Goal: Book appointment/travel/reservation

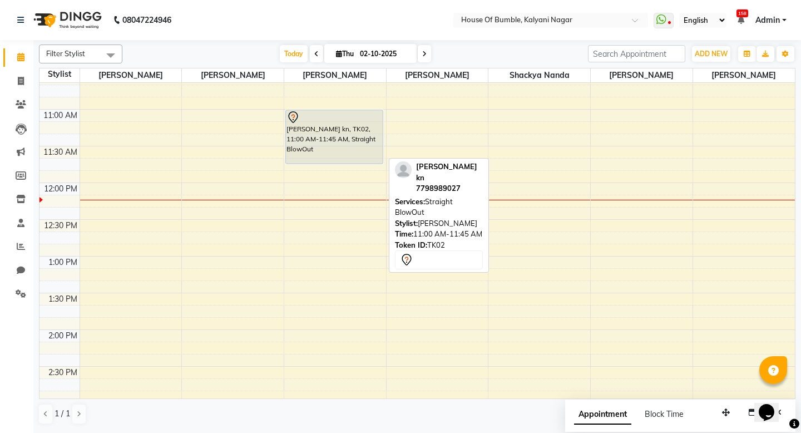
scroll to position [120, 0]
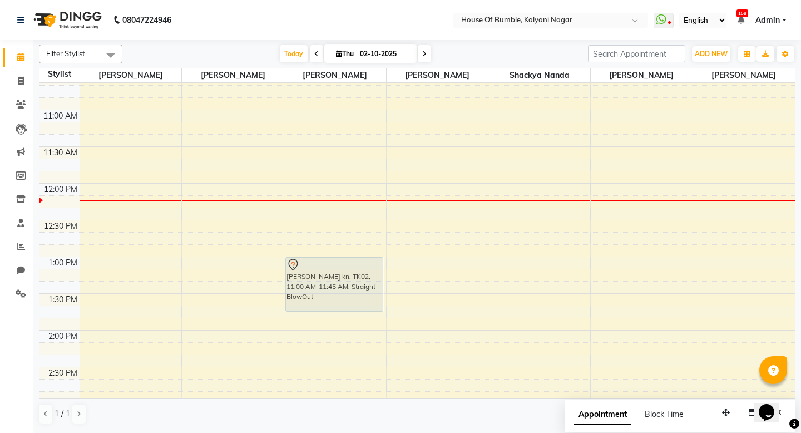
drag, startPoint x: 333, startPoint y: 150, endPoint x: 313, endPoint y: 291, distance: 141.7
click at [313, 291] on div "[PERSON_NAME] kn, TK02, 11:00 AM-11:45 AM, Straight BlowOut Roozbeh Contractor,…" at bounding box center [335, 403] width 102 height 881
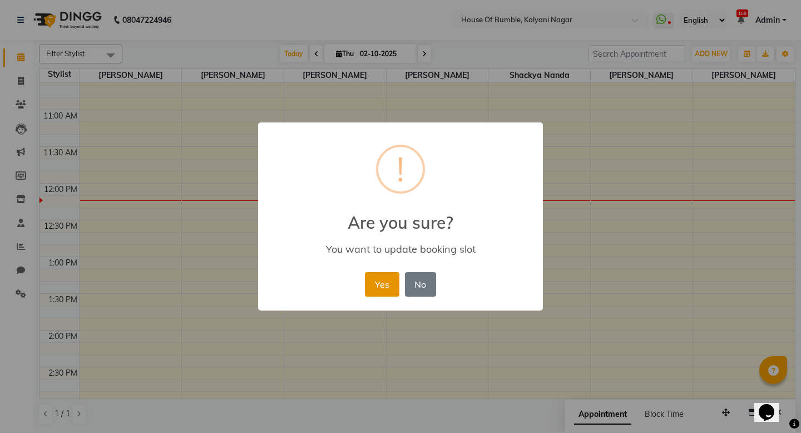
click at [376, 283] on button "Yes" at bounding box center [382, 284] width 34 height 24
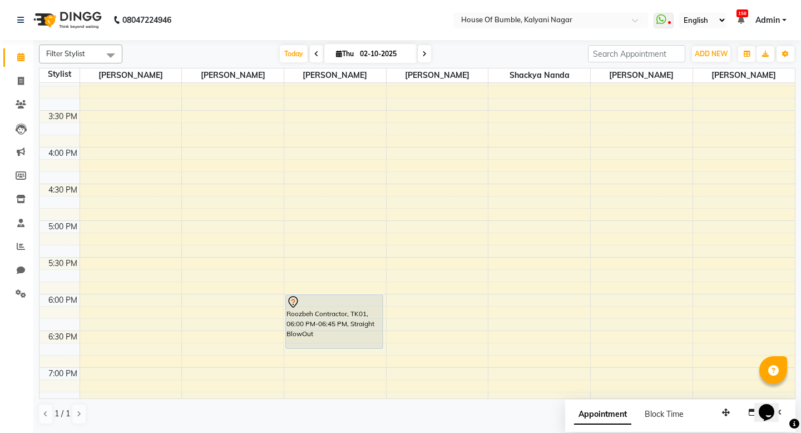
scroll to position [430, 0]
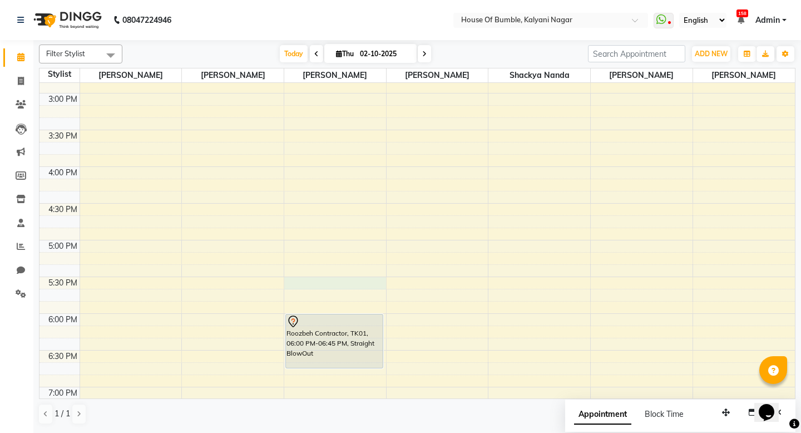
click at [307, 282] on div "9:00 AM 9:30 AM 10:00 AM 10:30 AM 11:00 AM 11:30 AM 12:00 PM 12:30 PM 1:00 PM 1…" at bounding box center [418, 93] width 756 height 881
select select "9480"
select select "tentative"
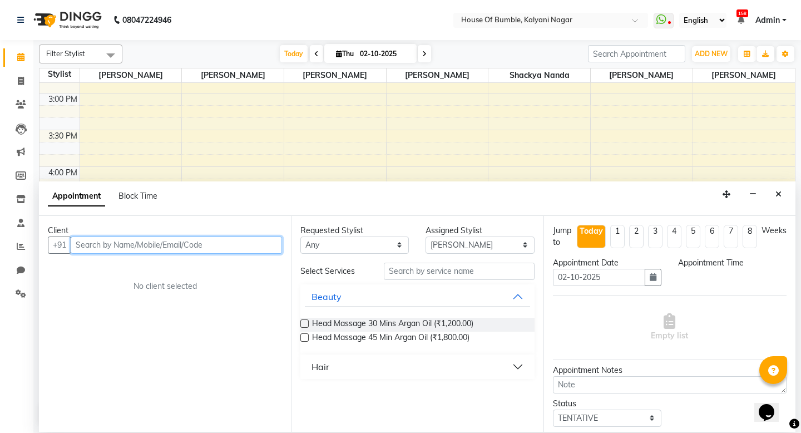
select select "1050"
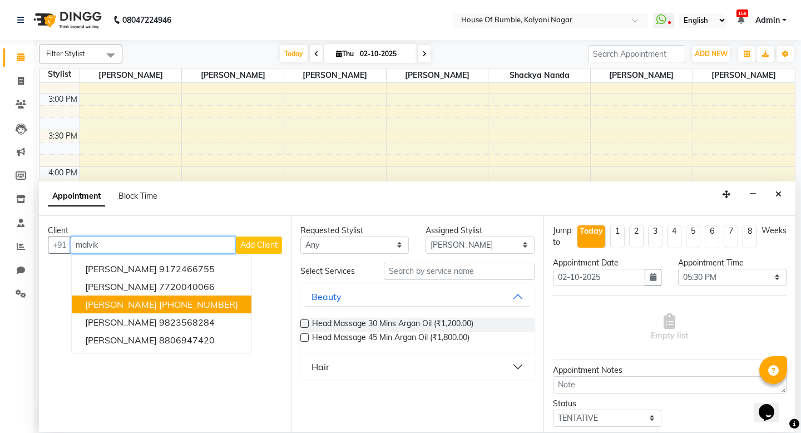
click at [182, 302] on ngb-highlight "[PHONE_NUMBER]" at bounding box center [198, 304] width 79 height 11
type input "8806669257"
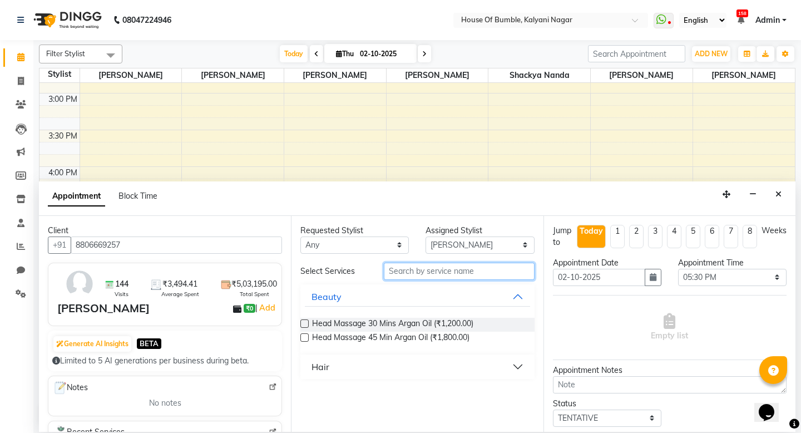
click at [445, 274] on input "text" at bounding box center [459, 271] width 150 height 17
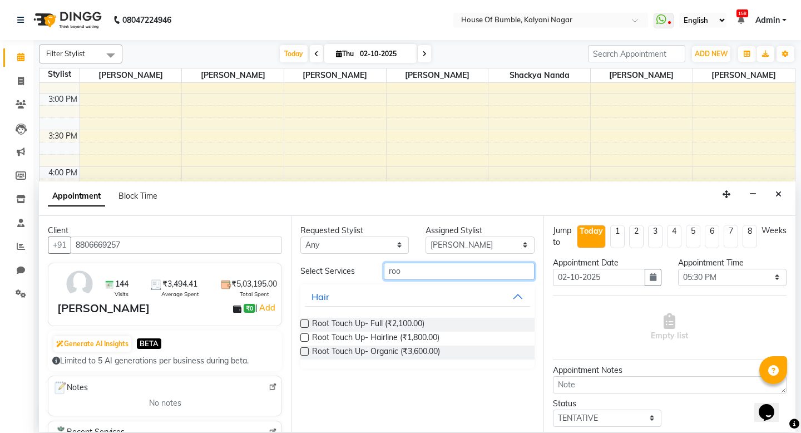
type input "roo"
click at [306, 321] on label at bounding box center [305, 323] width 8 height 8
click at [306, 321] on input "checkbox" at bounding box center [304, 324] width 7 height 7
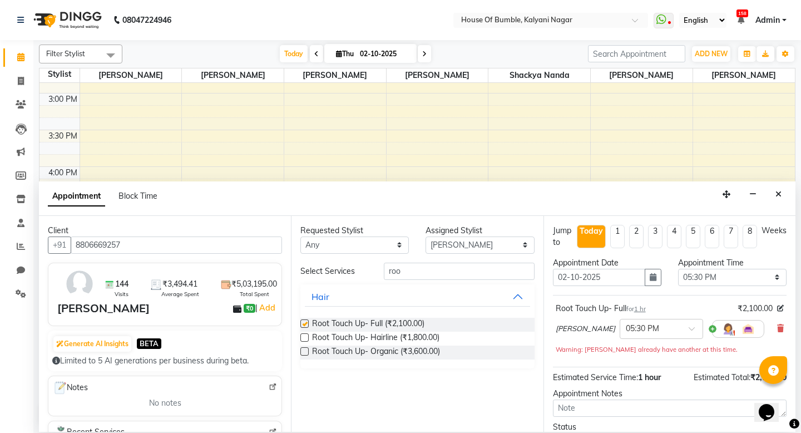
checkbox input "false"
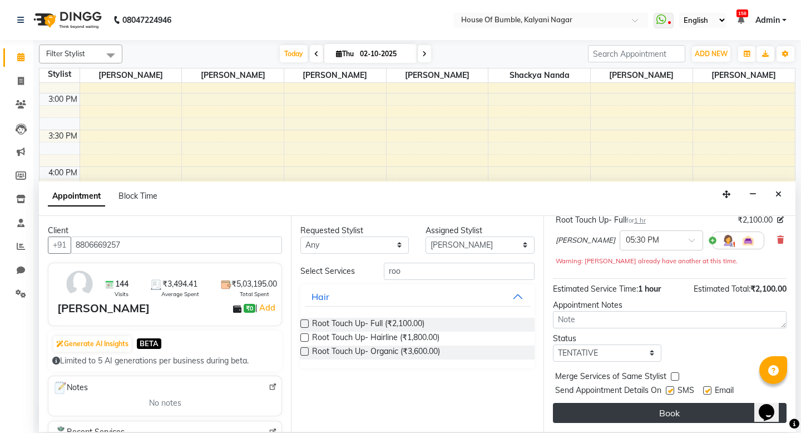
scroll to position [88, 0]
click at [685, 413] on button "Book" at bounding box center [670, 413] width 234 height 20
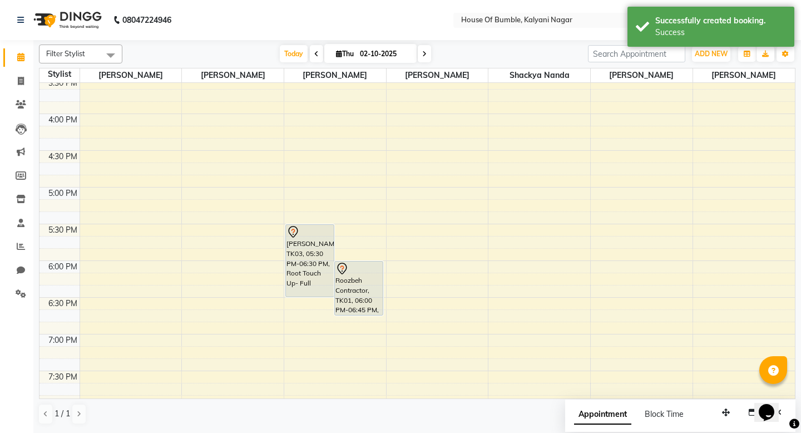
scroll to position [525, 0]
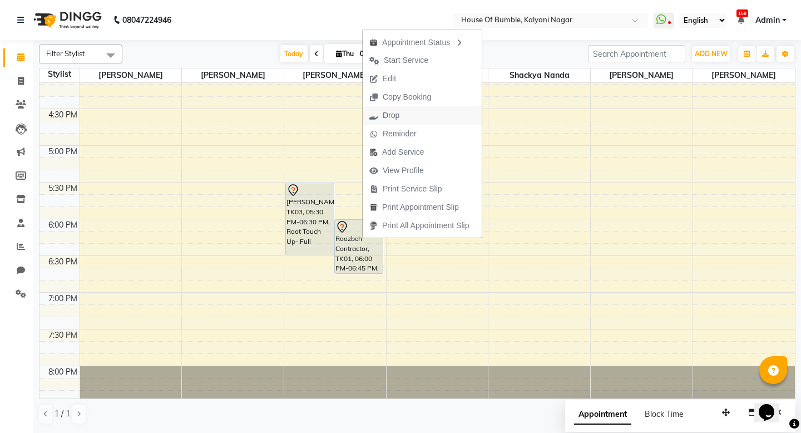
click at [411, 116] on button "Drop" at bounding box center [422, 115] width 119 height 18
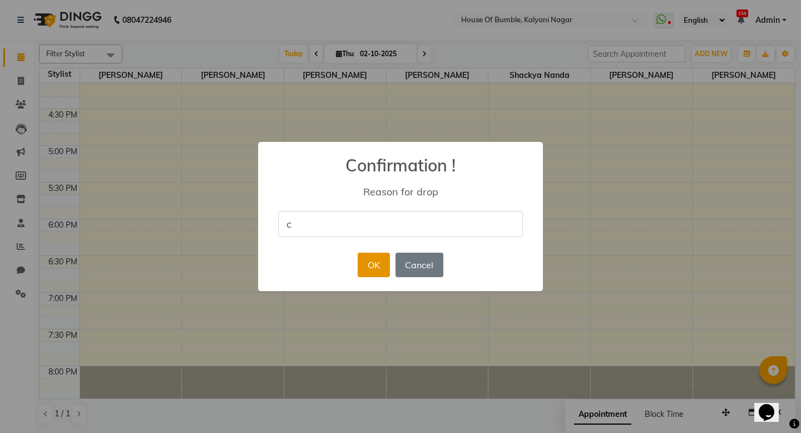
type input "c"
click at [375, 276] on button "OK" at bounding box center [374, 265] width 32 height 24
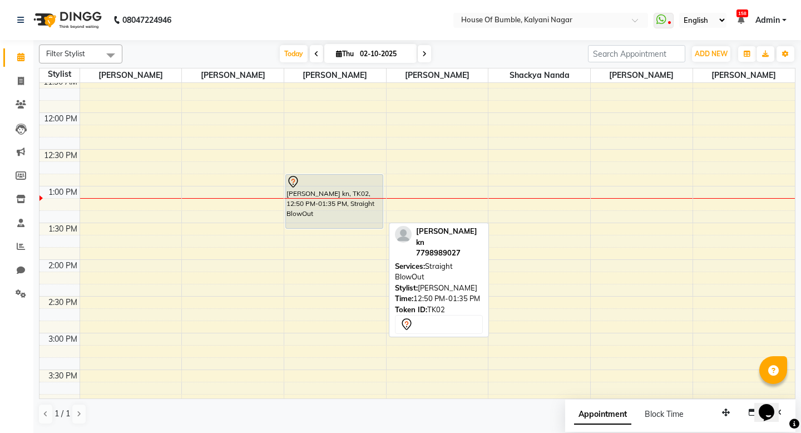
scroll to position [196, 0]
